Goal: Find specific page/section: Find specific page/section

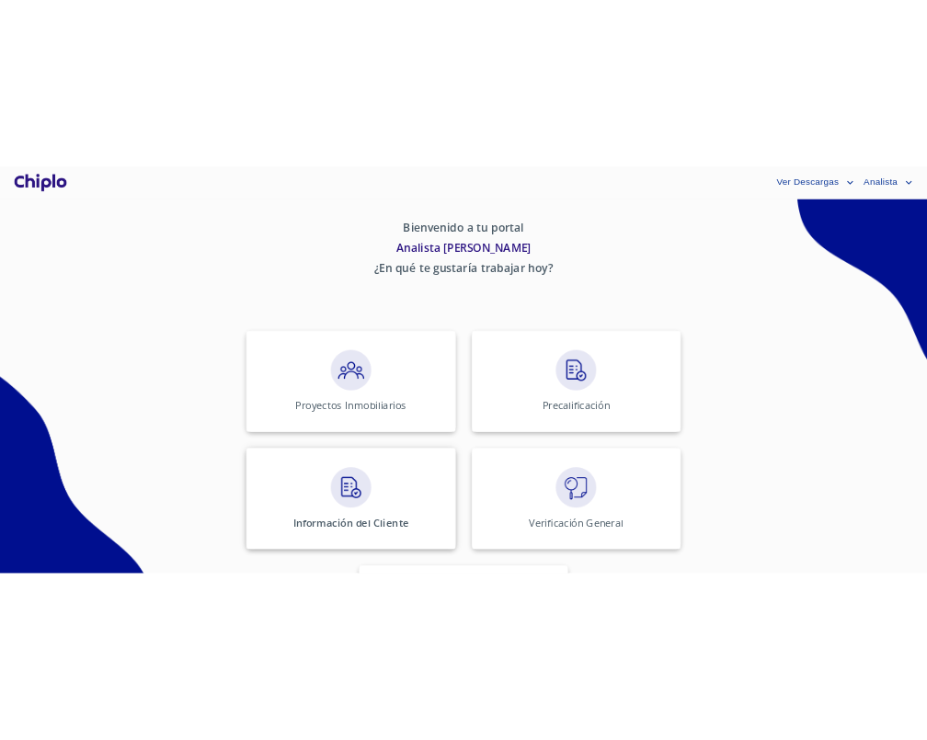
scroll to position [184, 0]
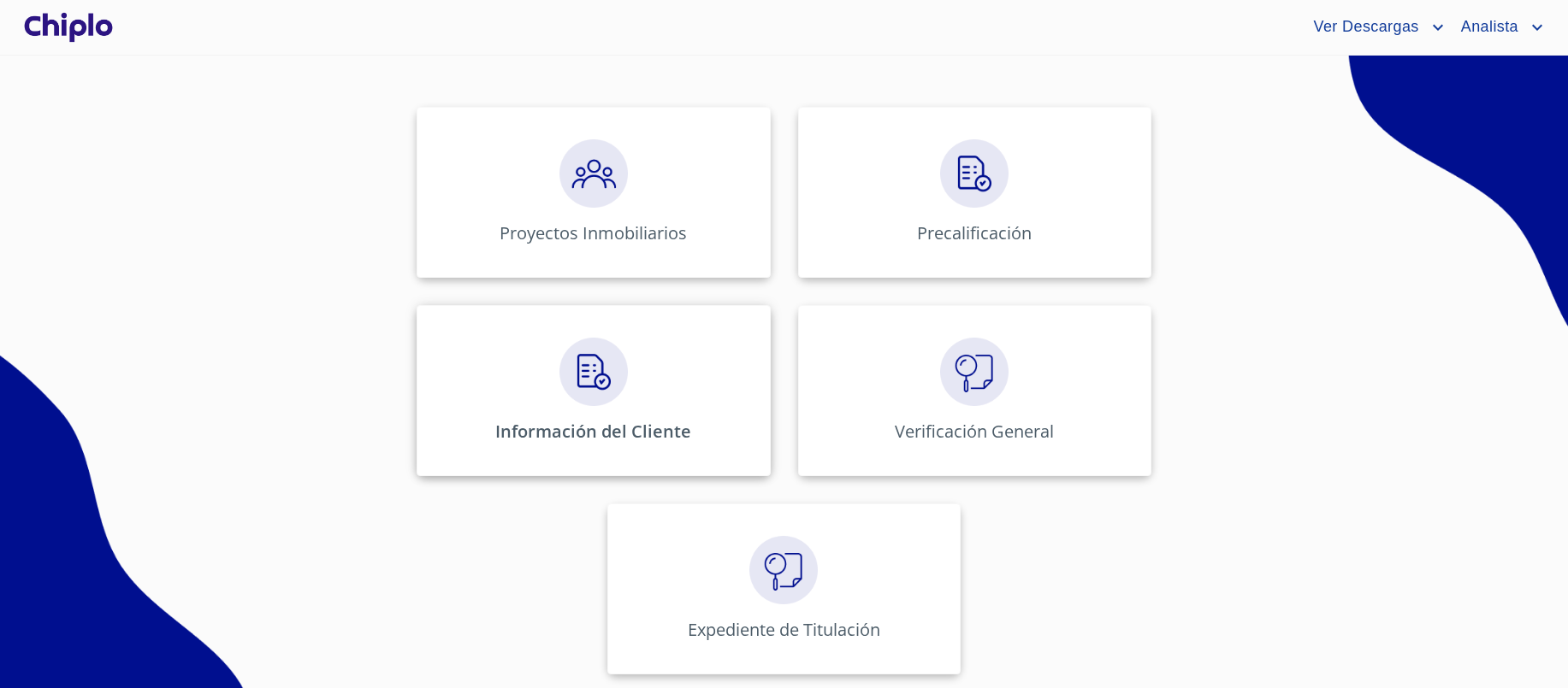
click at [458, 374] on div "Información del Cliente" at bounding box center [593, 390] width 353 height 171
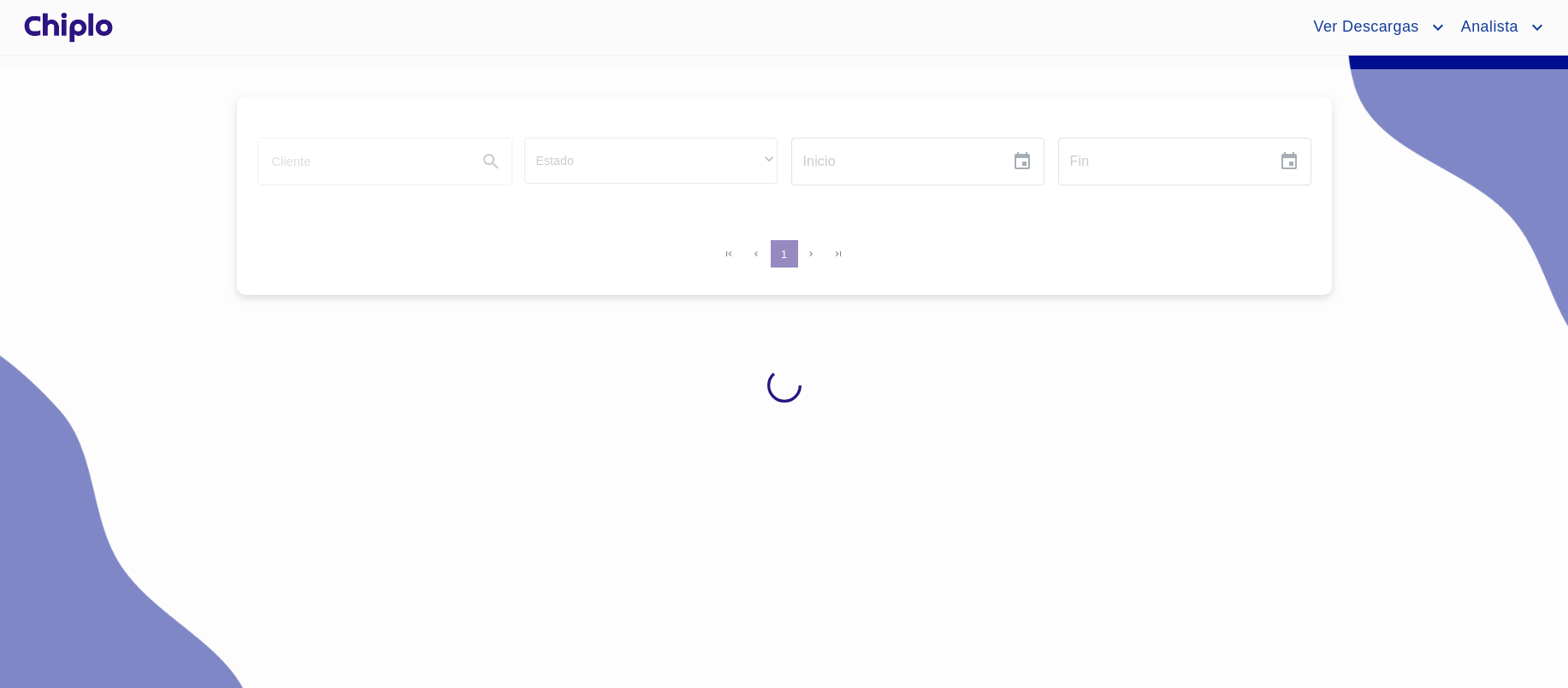
click at [101, 27] on div at bounding box center [68, 27] width 96 height 55
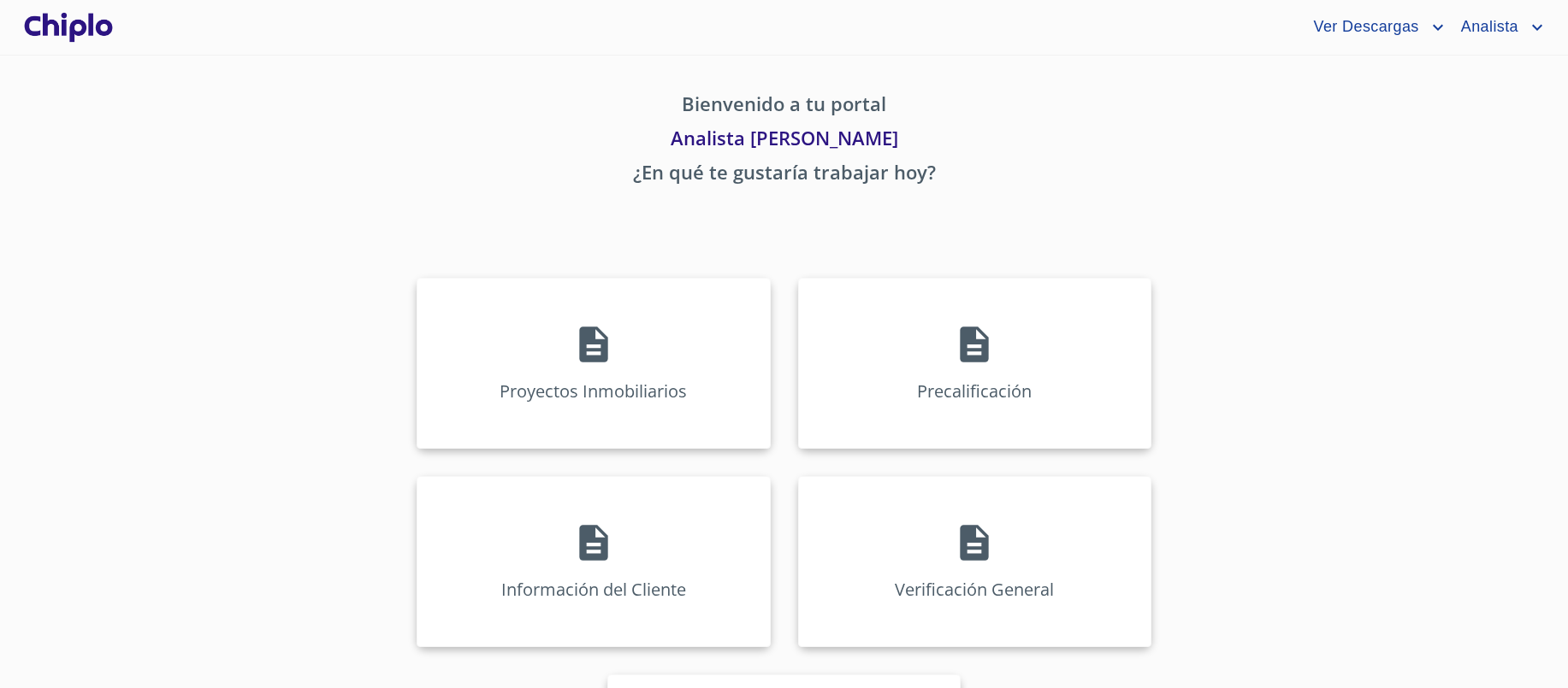
click at [189, 240] on section "Bienvenido a tu portal Analista [PERSON_NAME] ¿En qué te gustaría trabajar [DAT…" at bounding box center [784, 372] width 1568 height 633
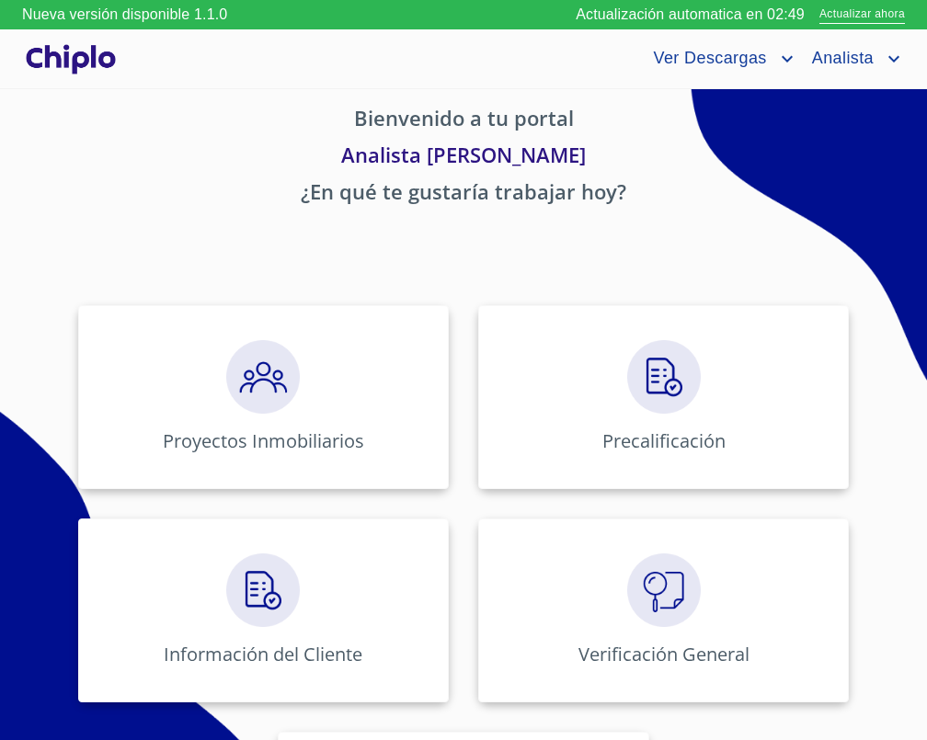
scroll to position [35, 0]
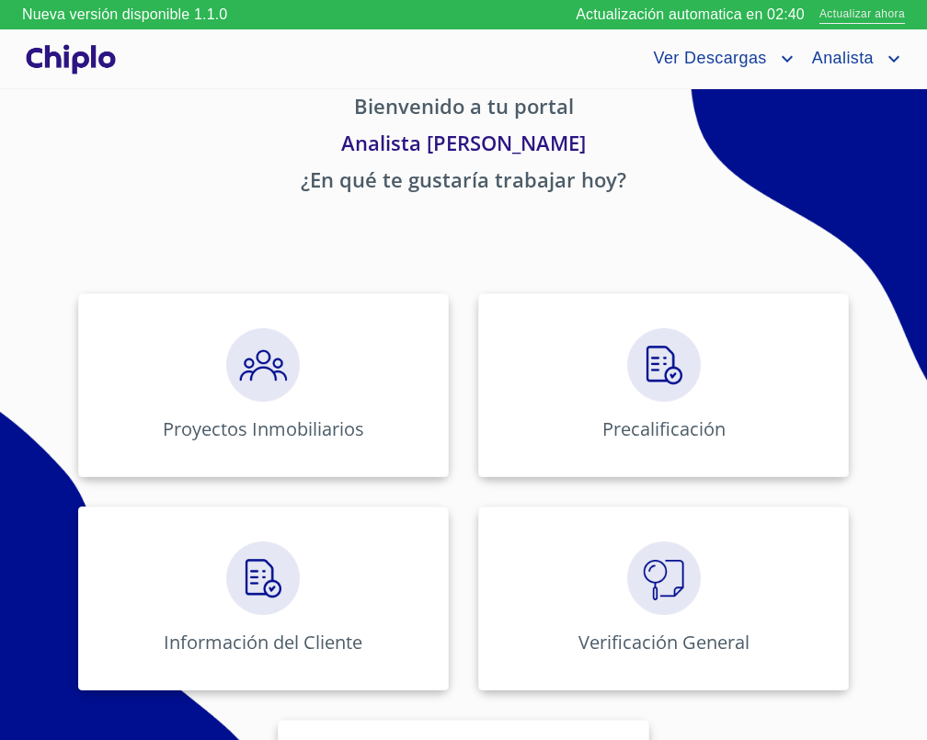
click at [842, 17] on span "Actualizar ahora" at bounding box center [862, 15] width 86 height 19
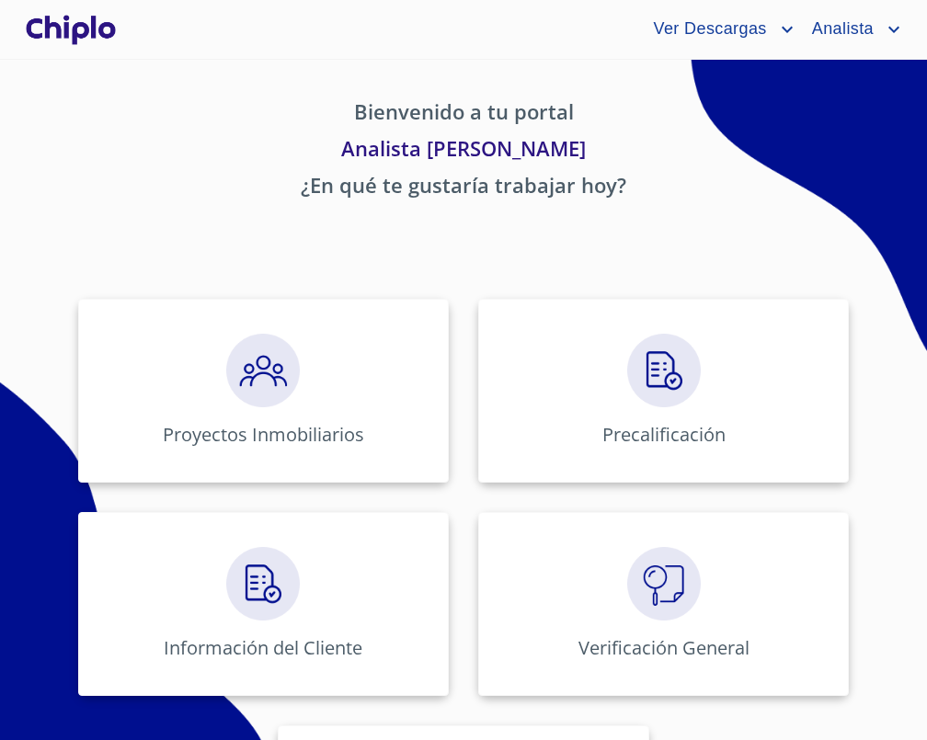
scroll to position [184, 0]
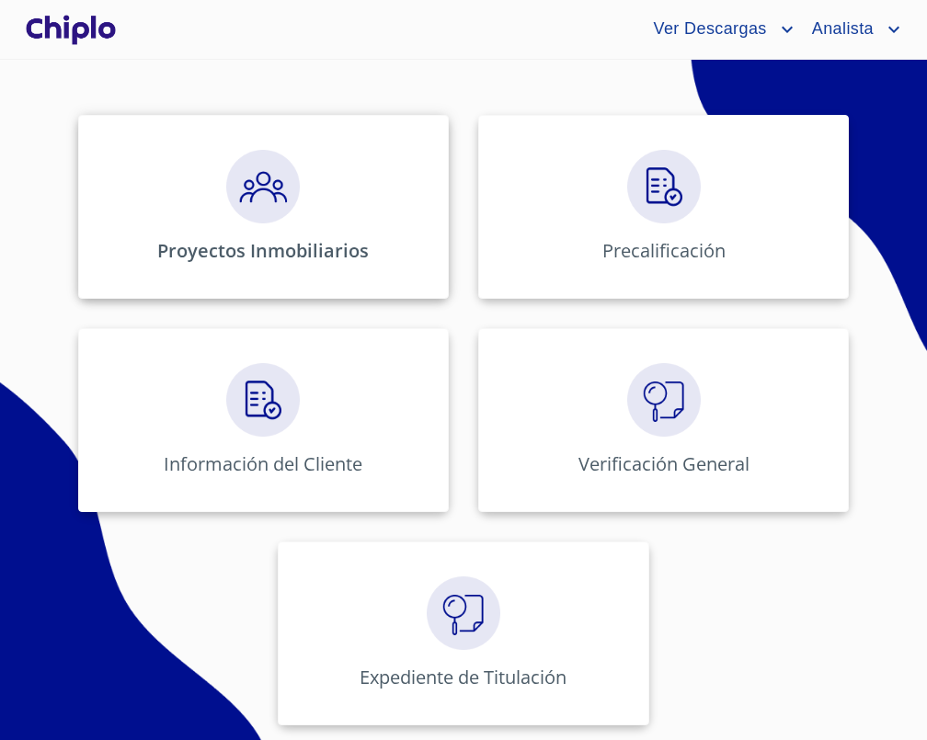
click at [382, 204] on div "Proyectos Inmobiliarios" at bounding box center [263, 207] width 371 height 184
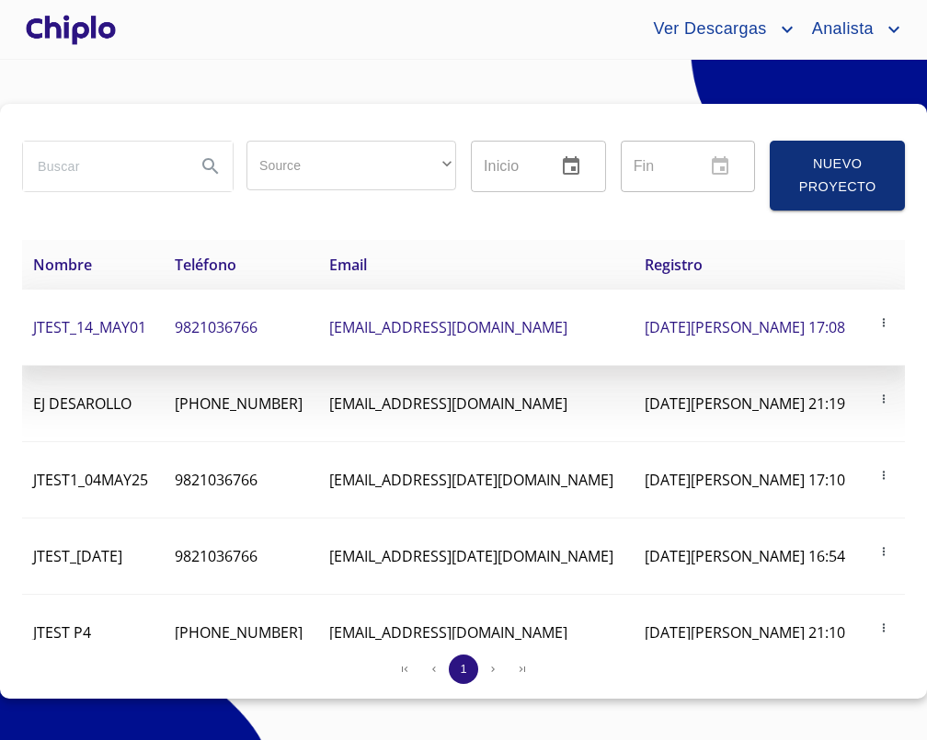
click at [487, 317] on span "[EMAIL_ADDRESS][DOMAIN_NAME]" at bounding box center [448, 327] width 238 height 20
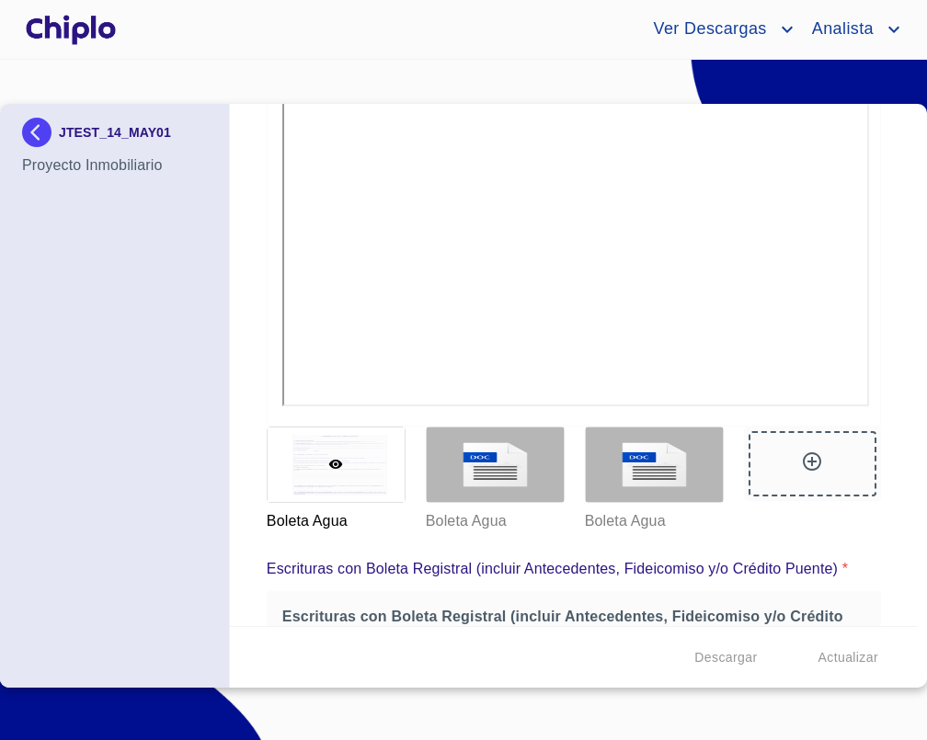
scroll to position [2482, 0]
